Goal: Information Seeking & Learning: Learn about a topic

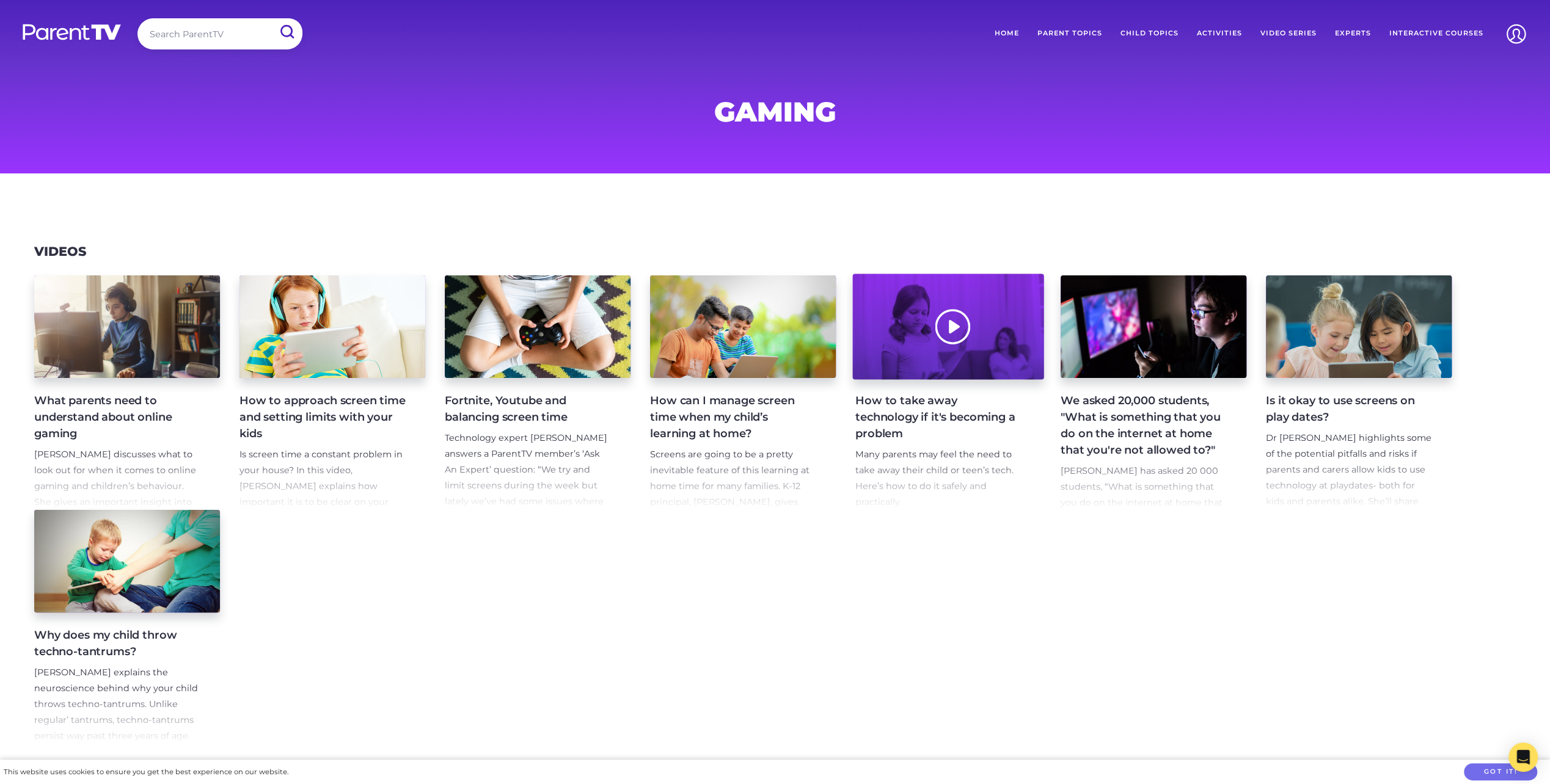
click at [931, 367] on div at bounding box center [948, 327] width 192 height 106
